Goal: Transaction & Acquisition: Purchase product/service

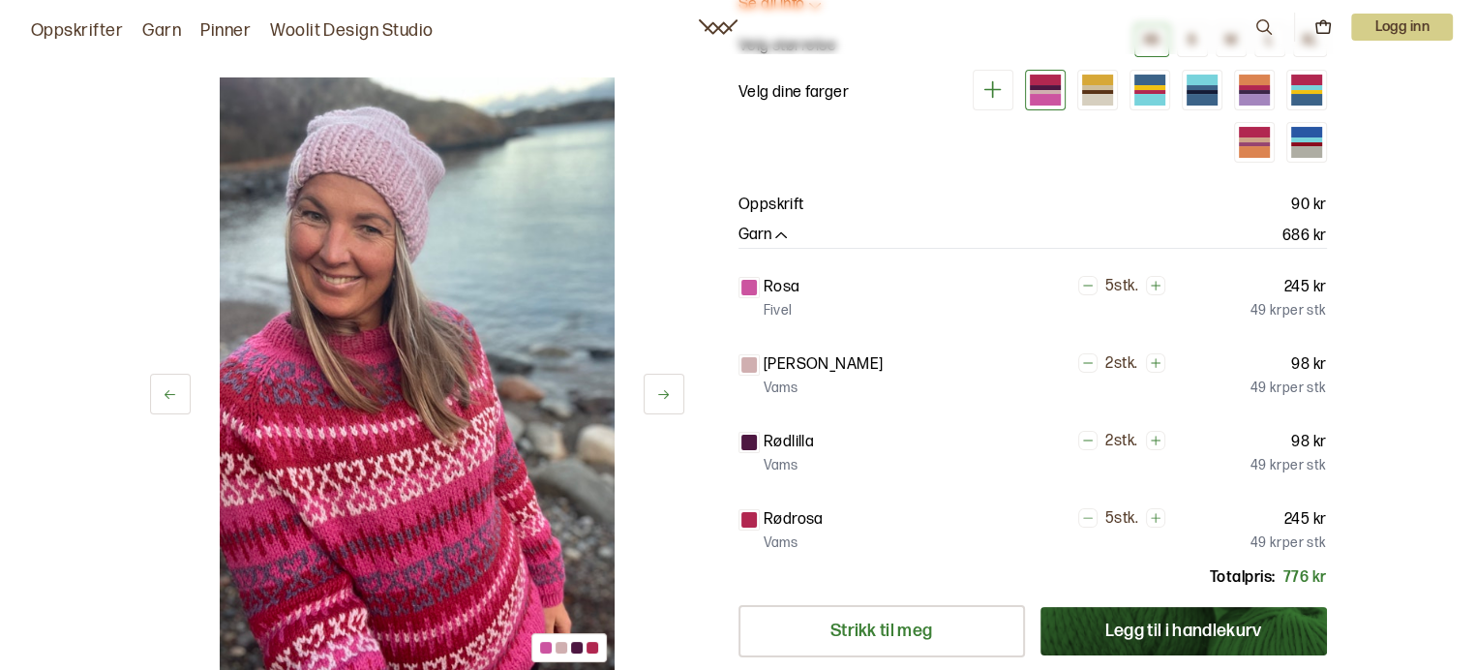
scroll to position [194, 0]
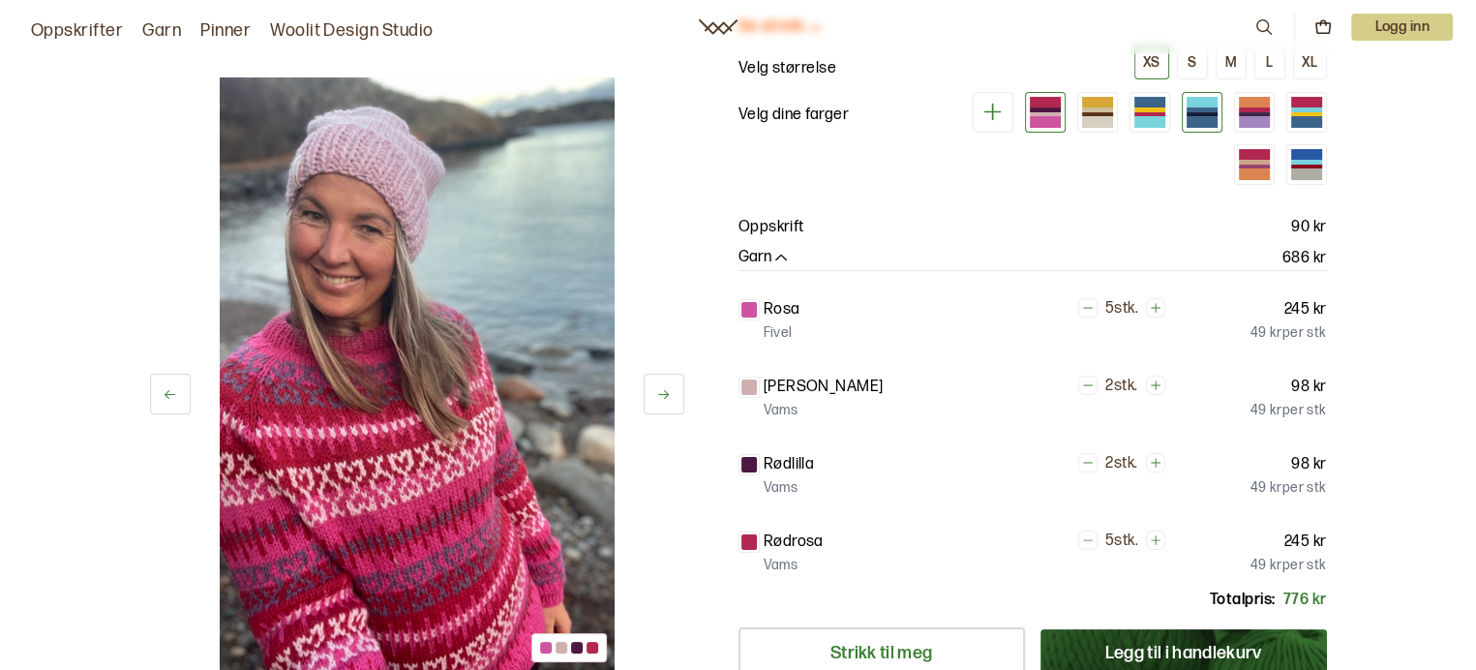
click at [1199, 112] on div at bounding box center [1202, 114] width 31 height 5
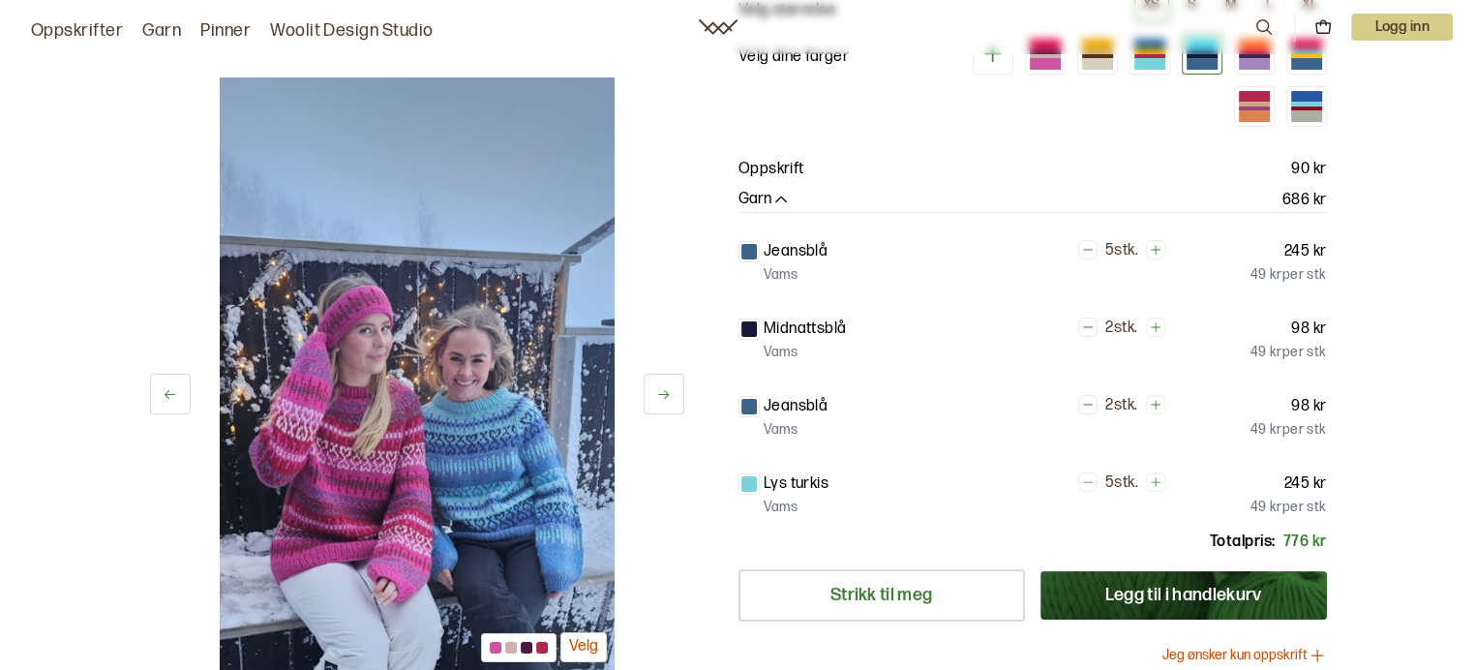
scroll to position [194, 0]
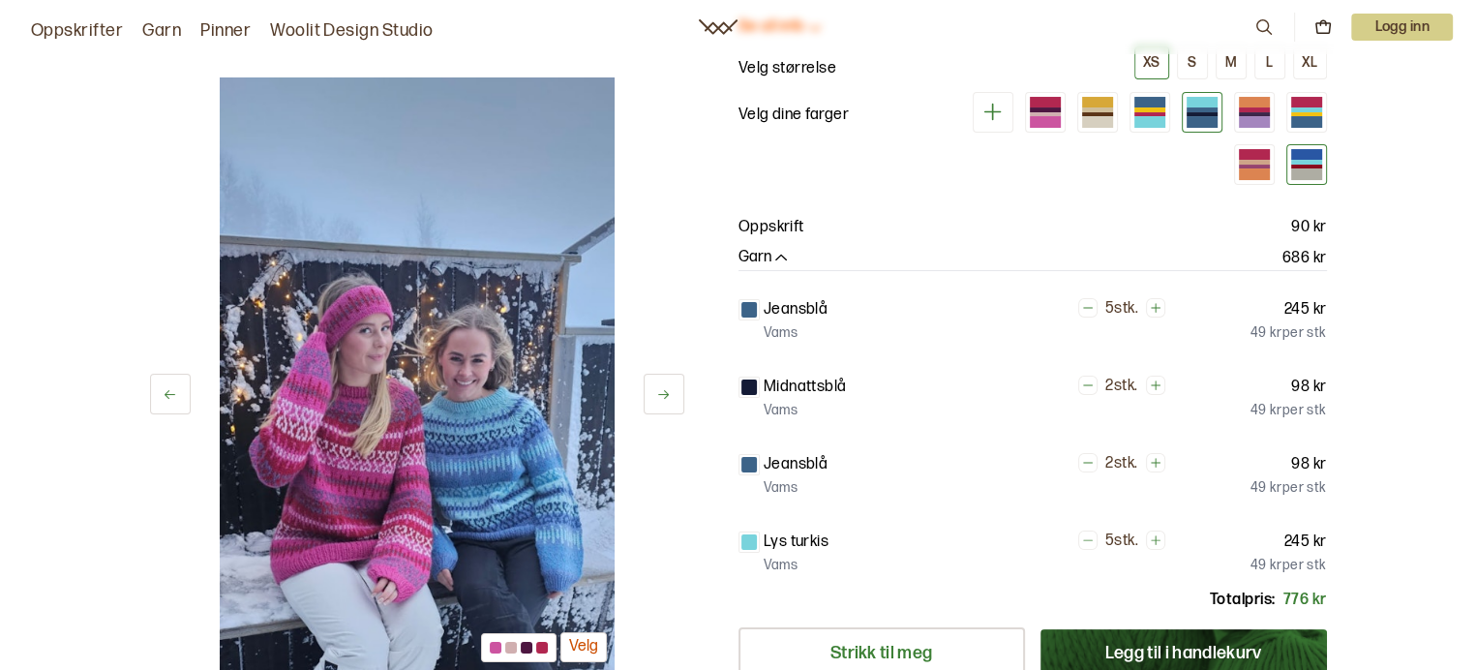
click at [1307, 162] on div at bounding box center [1306, 164] width 31 height 31
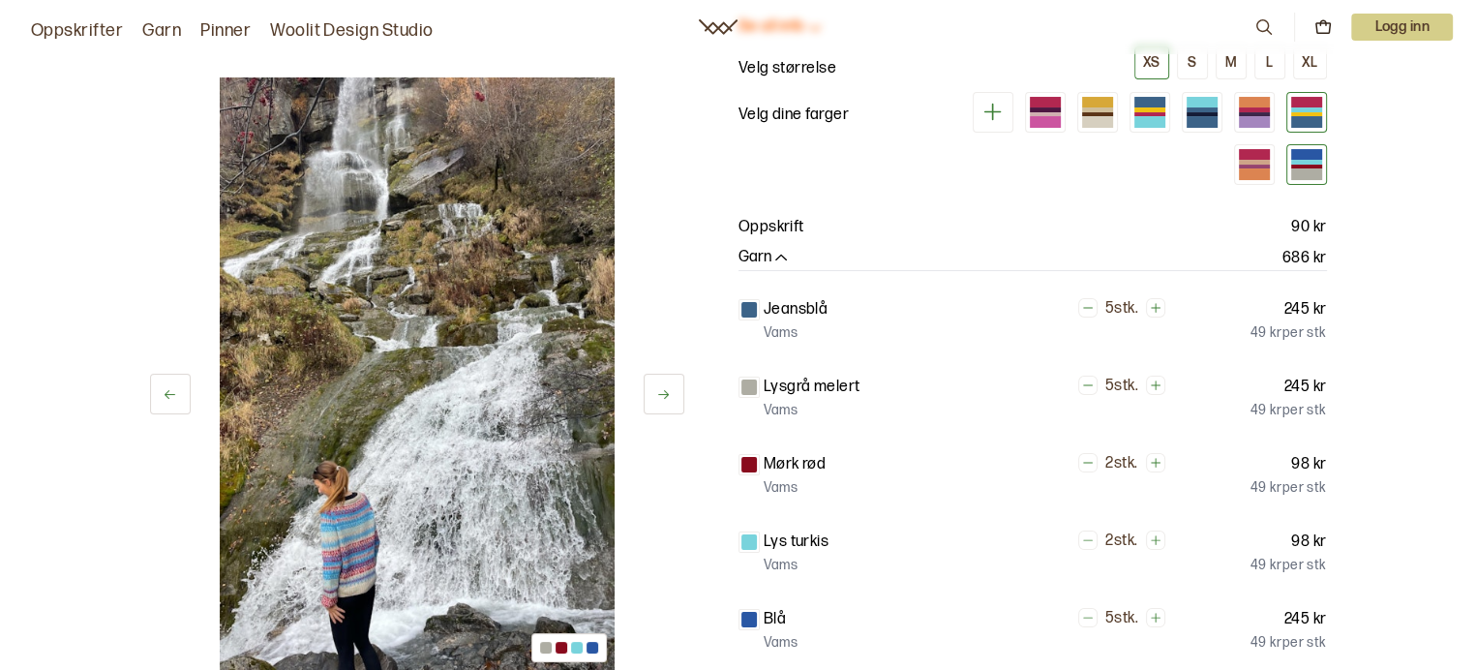
click at [1305, 114] on div at bounding box center [1306, 114] width 31 height 5
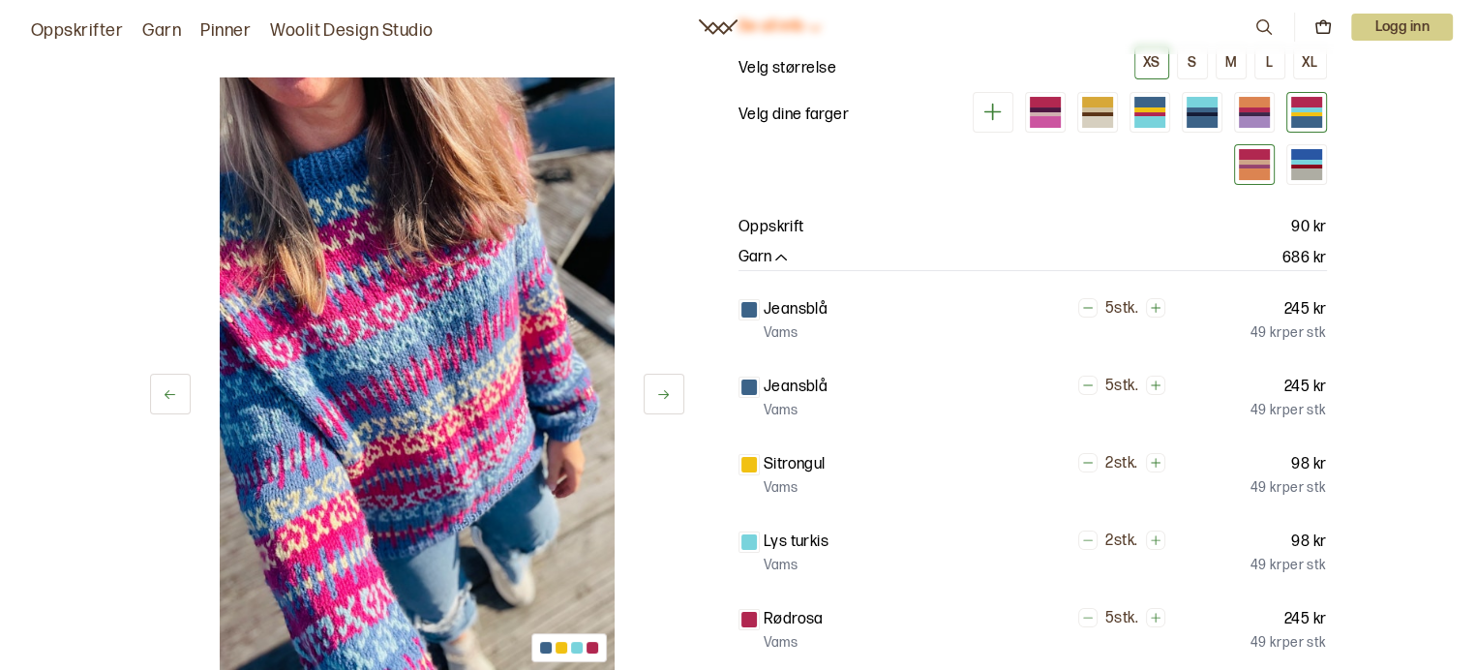
click at [1255, 165] on div at bounding box center [1254, 167] width 31 height 5
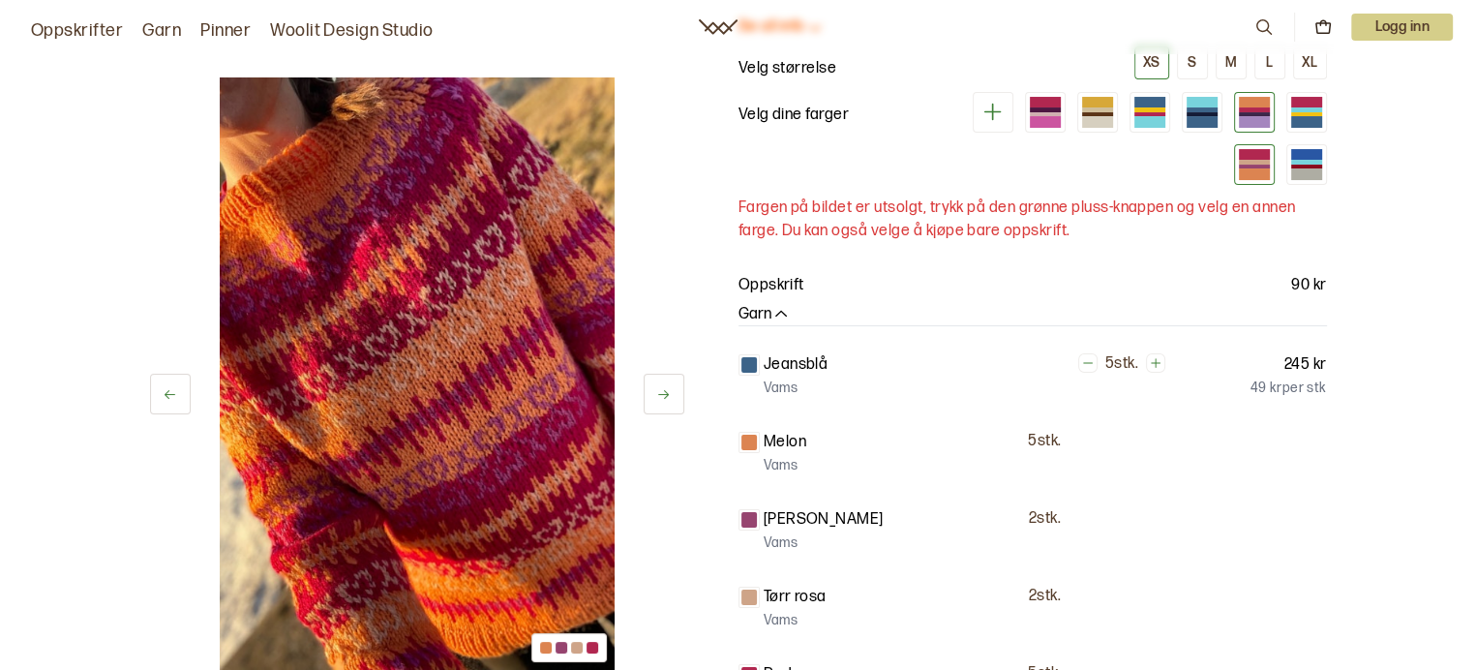
click at [1244, 107] on div at bounding box center [1254, 109] width 31 height 5
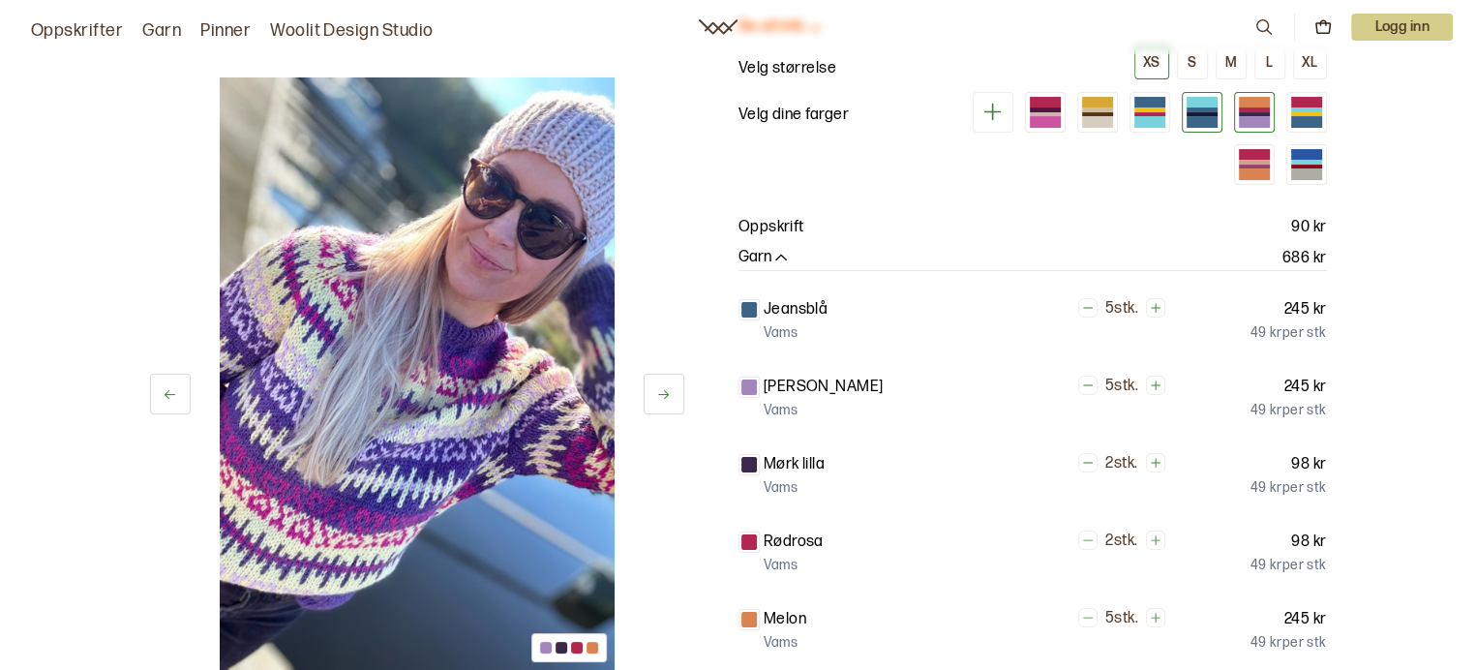
click at [1199, 120] on div at bounding box center [1202, 121] width 31 height 11
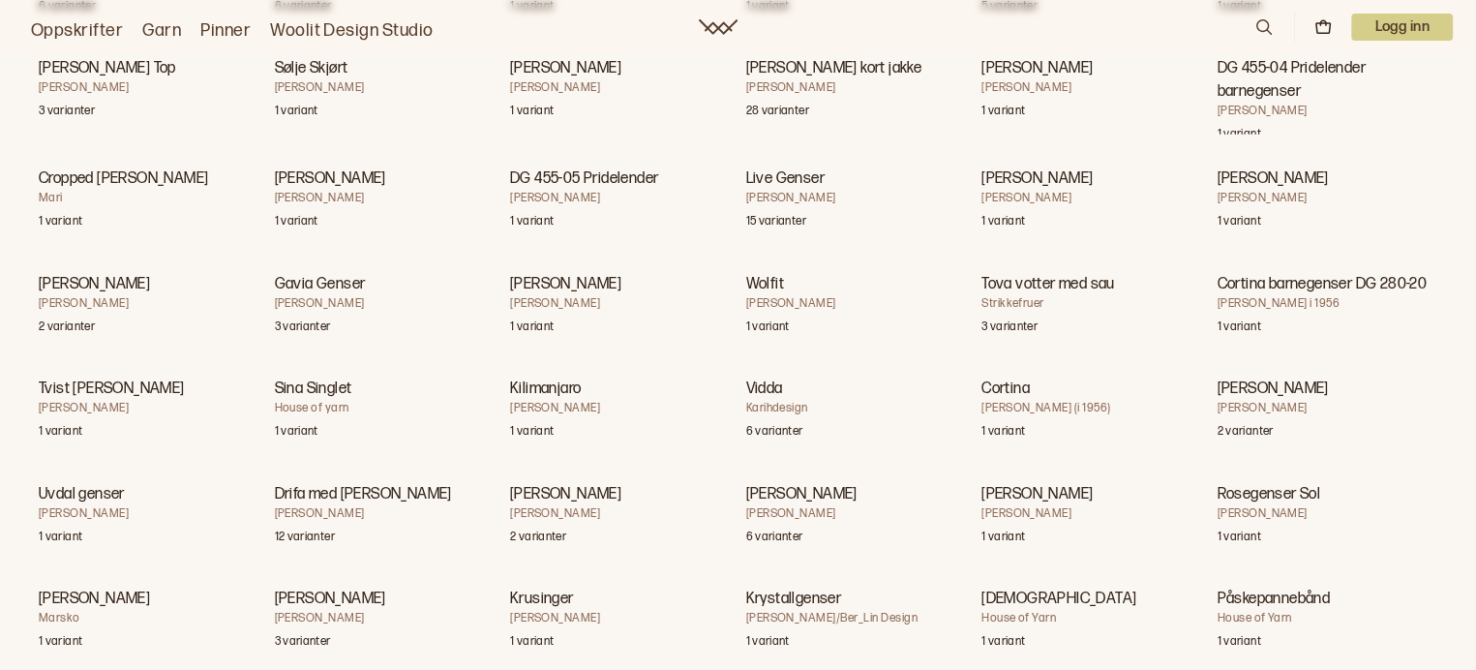
scroll to position [35430, 0]
